Goal: Transaction & Acquisition: Purchase product/service

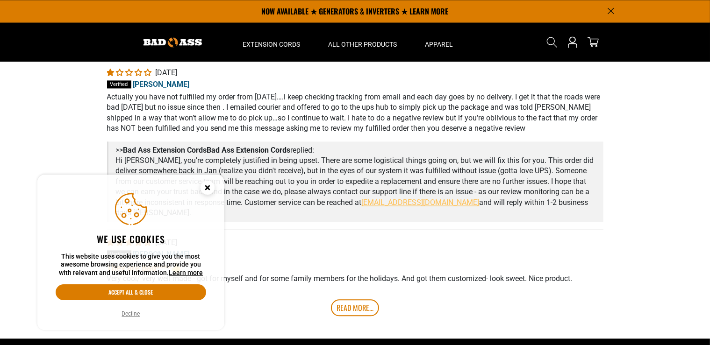
scroll to position [1924, 0]
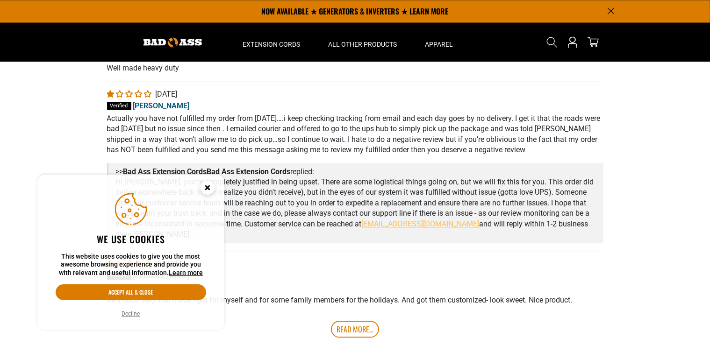
click at [208, 184] on circle "Cookie Consent" at bounding box center [207, 188] width 14 height 14
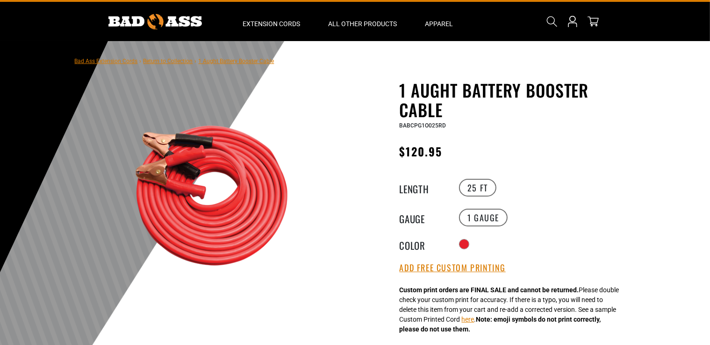
scroll to position [0, 0]
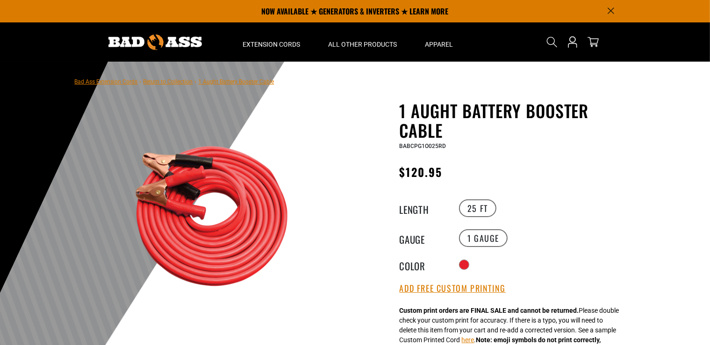
click at [447, 145] on div "BABCPG1O025RD" at bounding box center [514, 145] width 229 height 11
click at [442, 145] on div "BABCPG1O025RD" at bounding box center [514, 145] width 229 height 11
click at [442, 145] on span "BABCPG1O025RD" at bounding box center [423, 146] width 47 height 7
drag, startPoint x: 447, startPoint y: 148, endPoint x: 400, endPoint y: 146, distance: 46.7
click at [400, 146] on div "BABCPG1O025RD" at bounding box center [514, 145] width 229 height 11
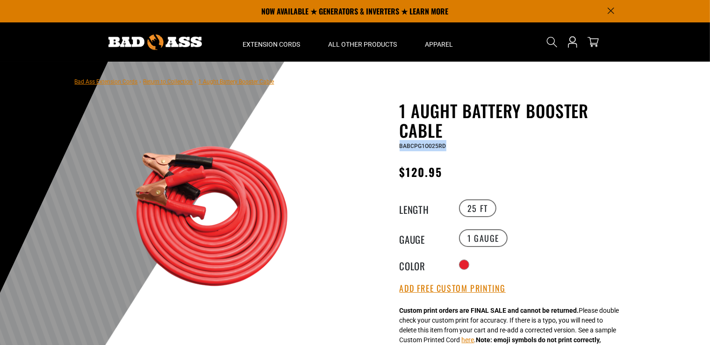
copy span "BABCPG1O025RD"
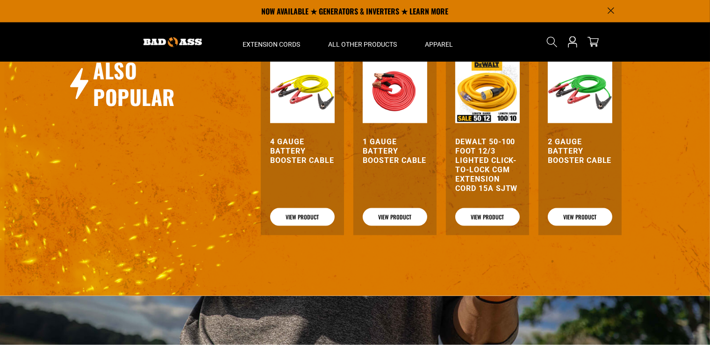
scroll to position [1203, 0]
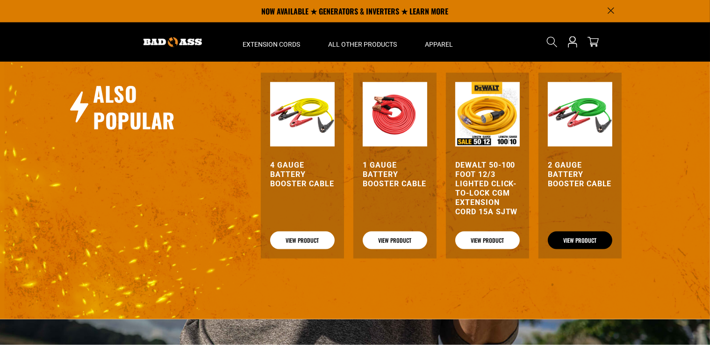
click at [579, 250] on link "View Product" at bounding box center [580, 241] width 64 height 18
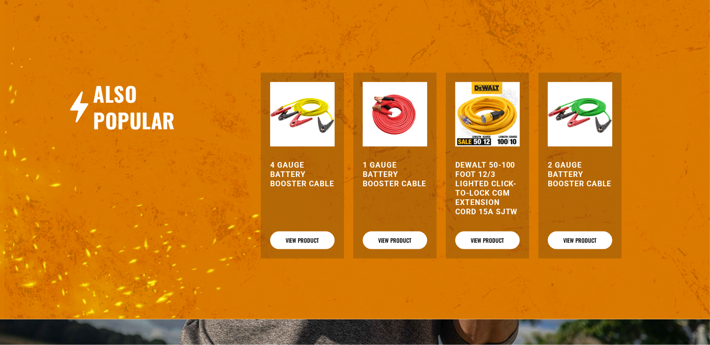
scroll to position [1203, 0]
click at [403, 250] on link "View Product" at bounding box center [395, 241] width 64 height 18
